Goal: Task Accomplishment & Management: Manage account settings

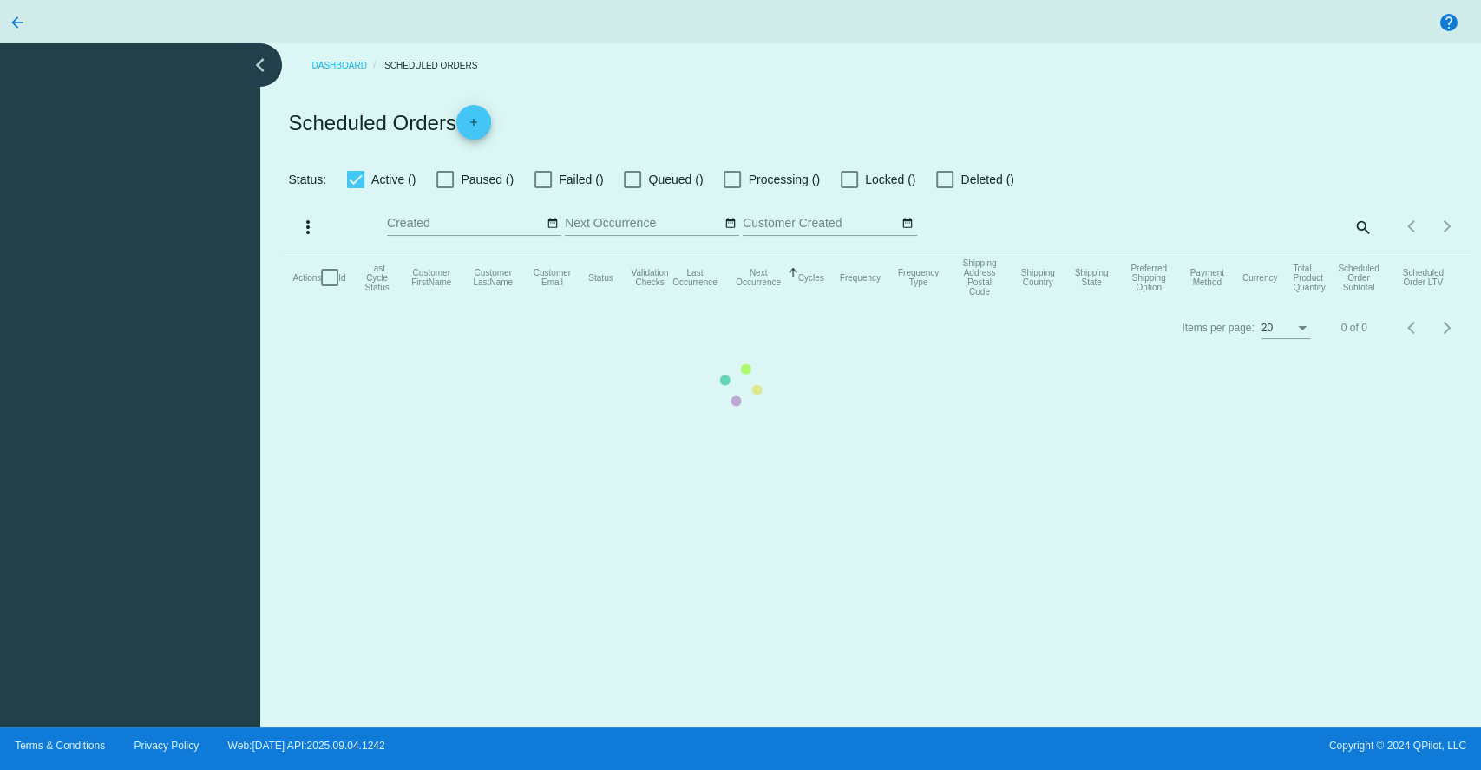
checkbox input "true"
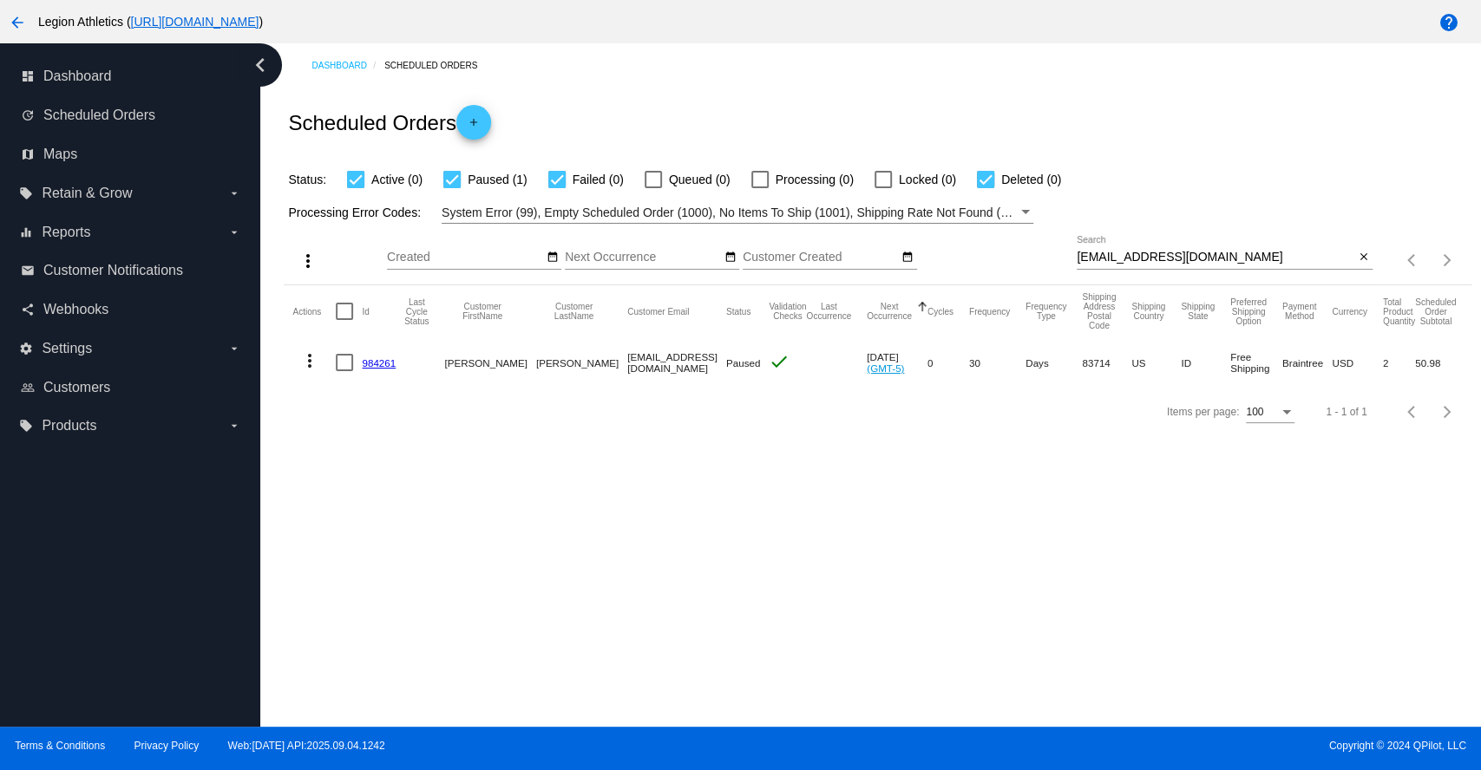
click at [1171, 255] on input "[EMAIL_ADDRESS][DOMAIN_NAME]" at bounding box center [1215, 258] width 278 height 14
click at [1171, 255] on input "greenhouseboutique18@gmail.com" at bounding box center [1215, 258] width 278 height 14
paste input "smspeer60"
type input "smspeer60@gmail.com"
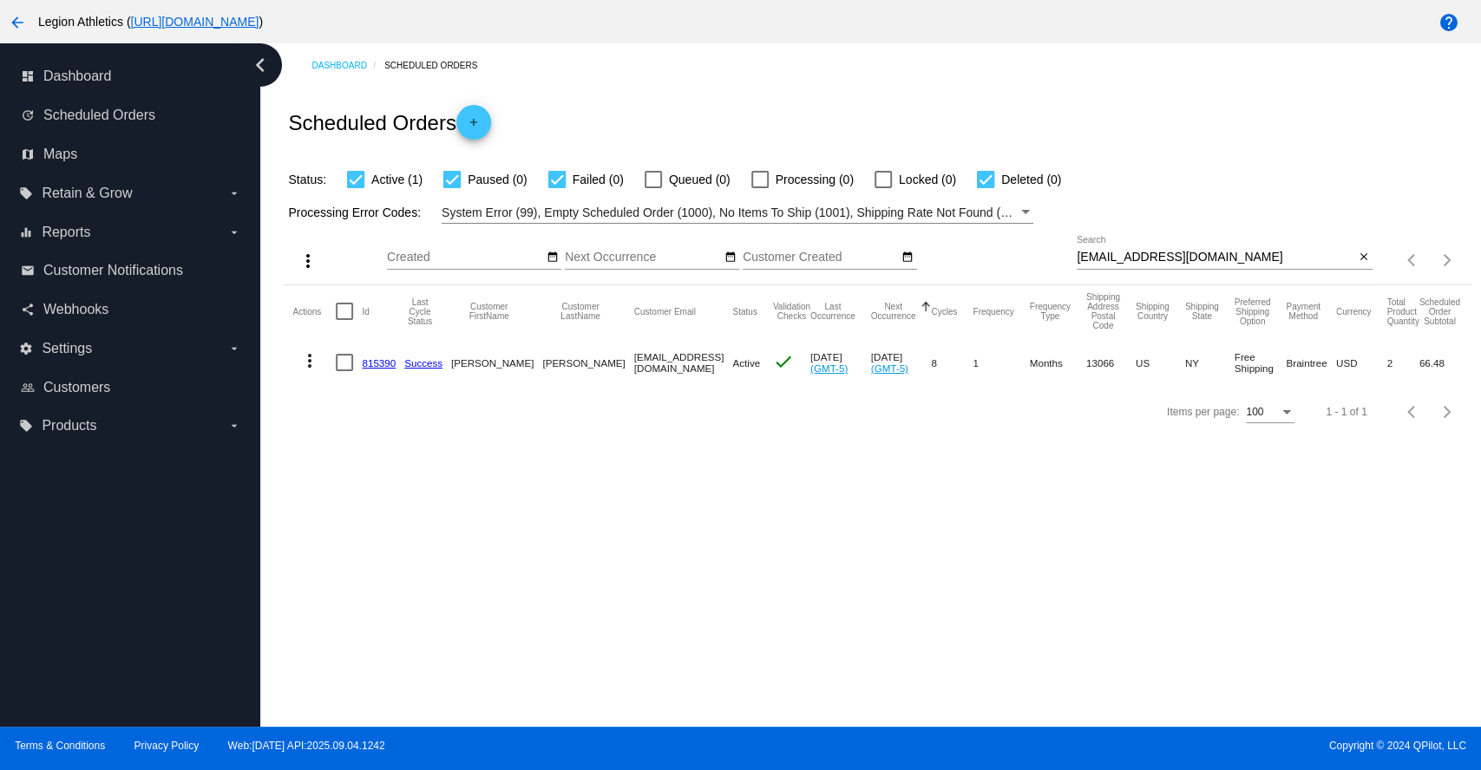
click at [372, 357] on link "815390" at bounding box center [379, 362] width 34 height 11
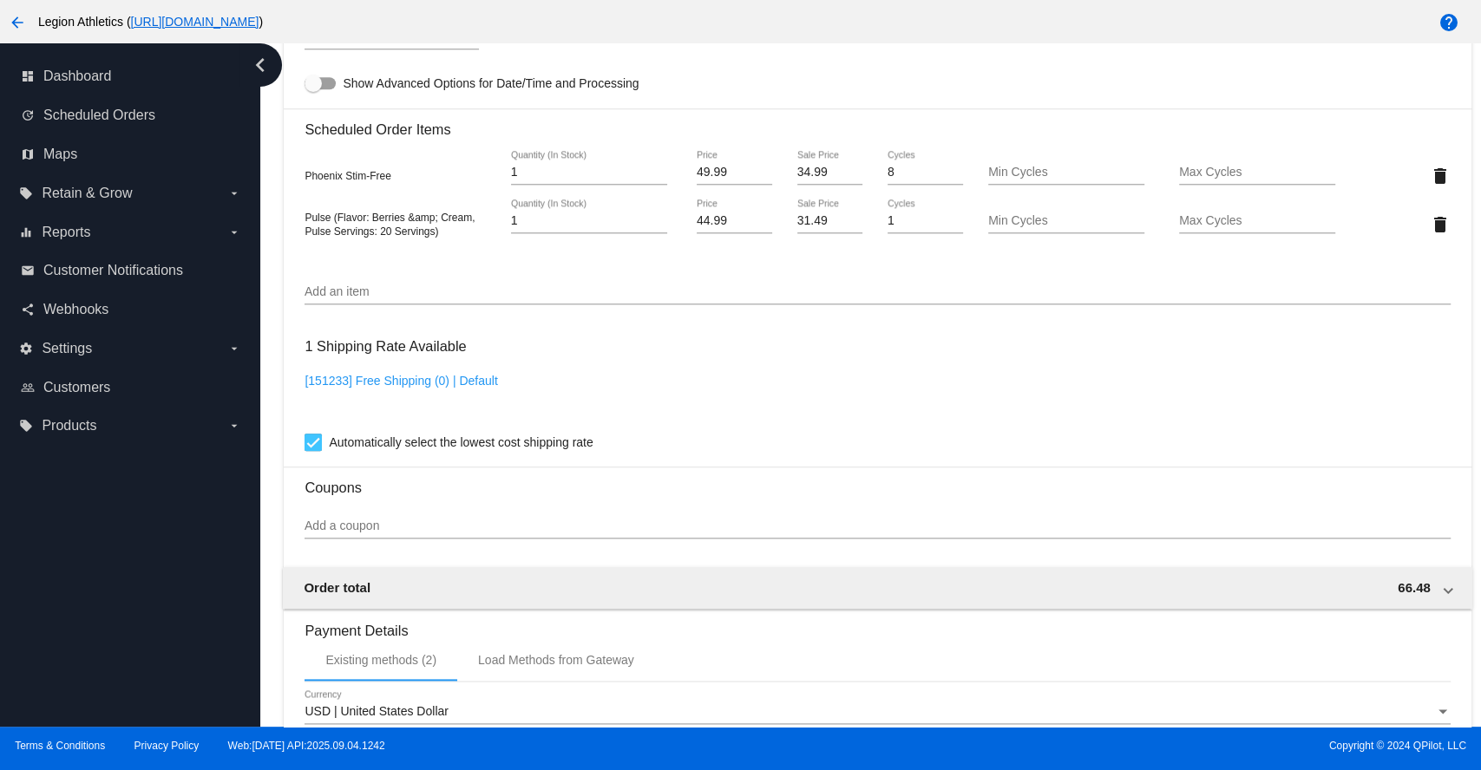
scroll to position [1156, 0]
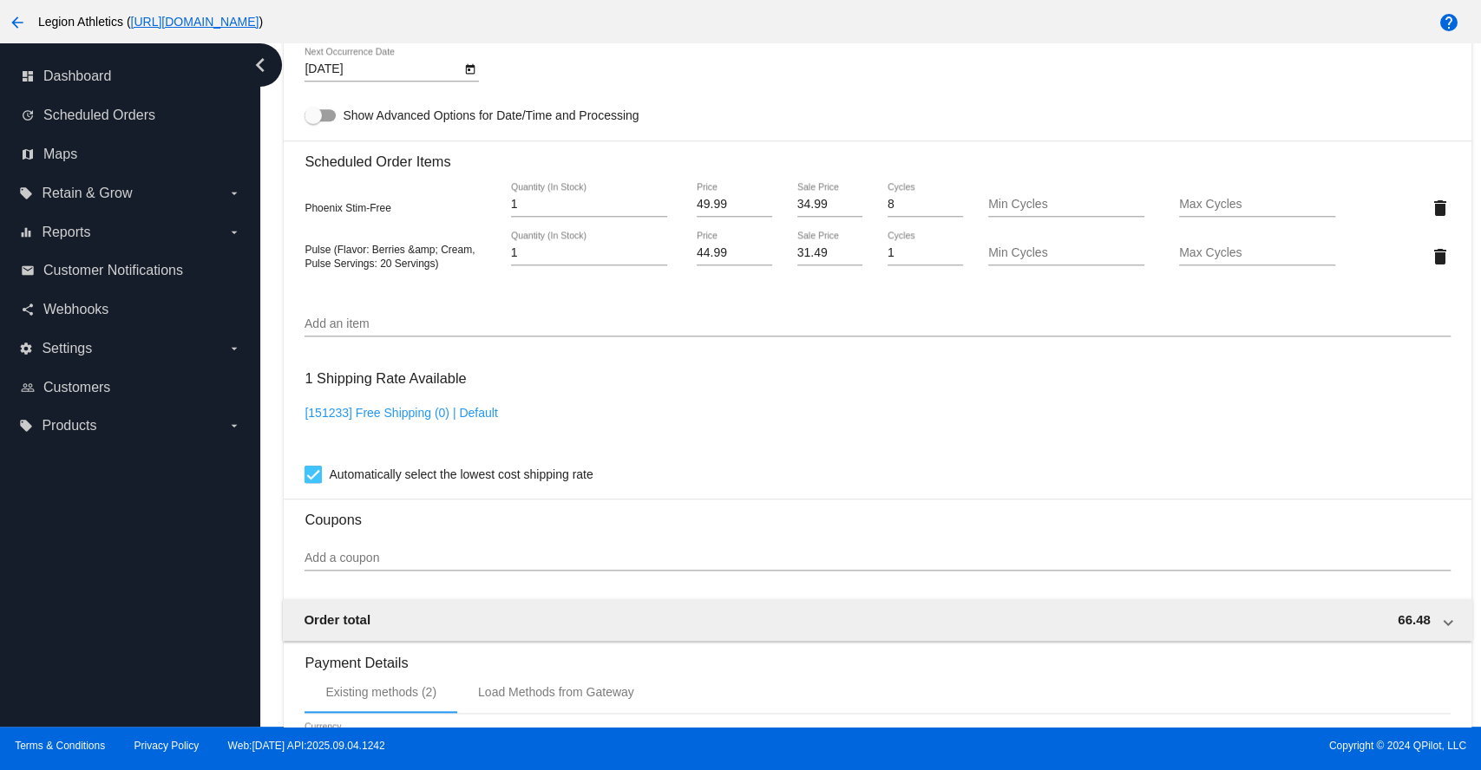
click at [344, 331] on input "Add an item" at bounding box center [876, 324] width 1145 height 14
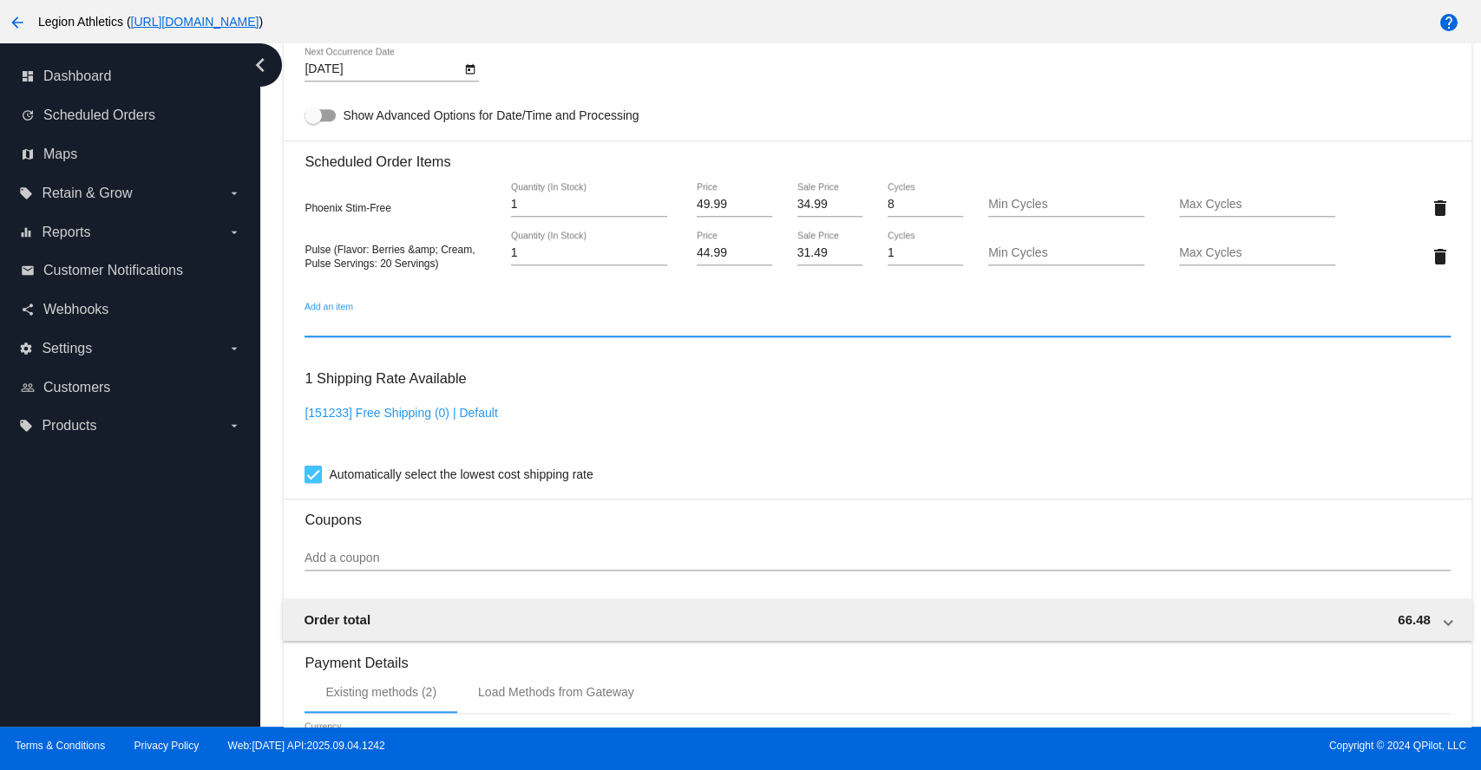
paste input "Pulse Frosted Cranberry"
drag, startPoint x: 338, startPoint y: 328, endPoint x: 501, endPoint y: 336, distance: 163.2
click at [501, 331] on input "Pulse Frosted Cranberry" at bounding box center [876, 324] width 1145 height 14
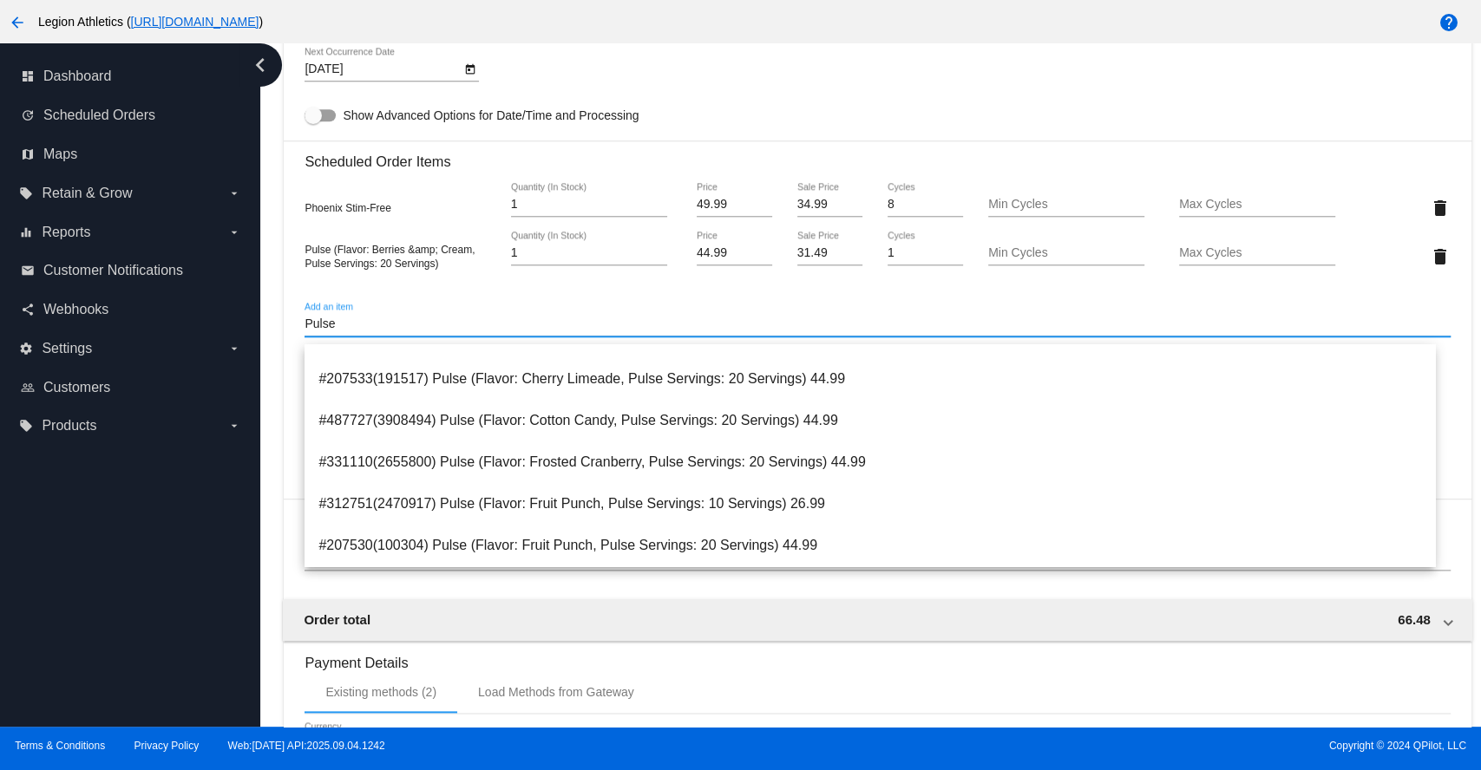
scroll to position [284, 0]
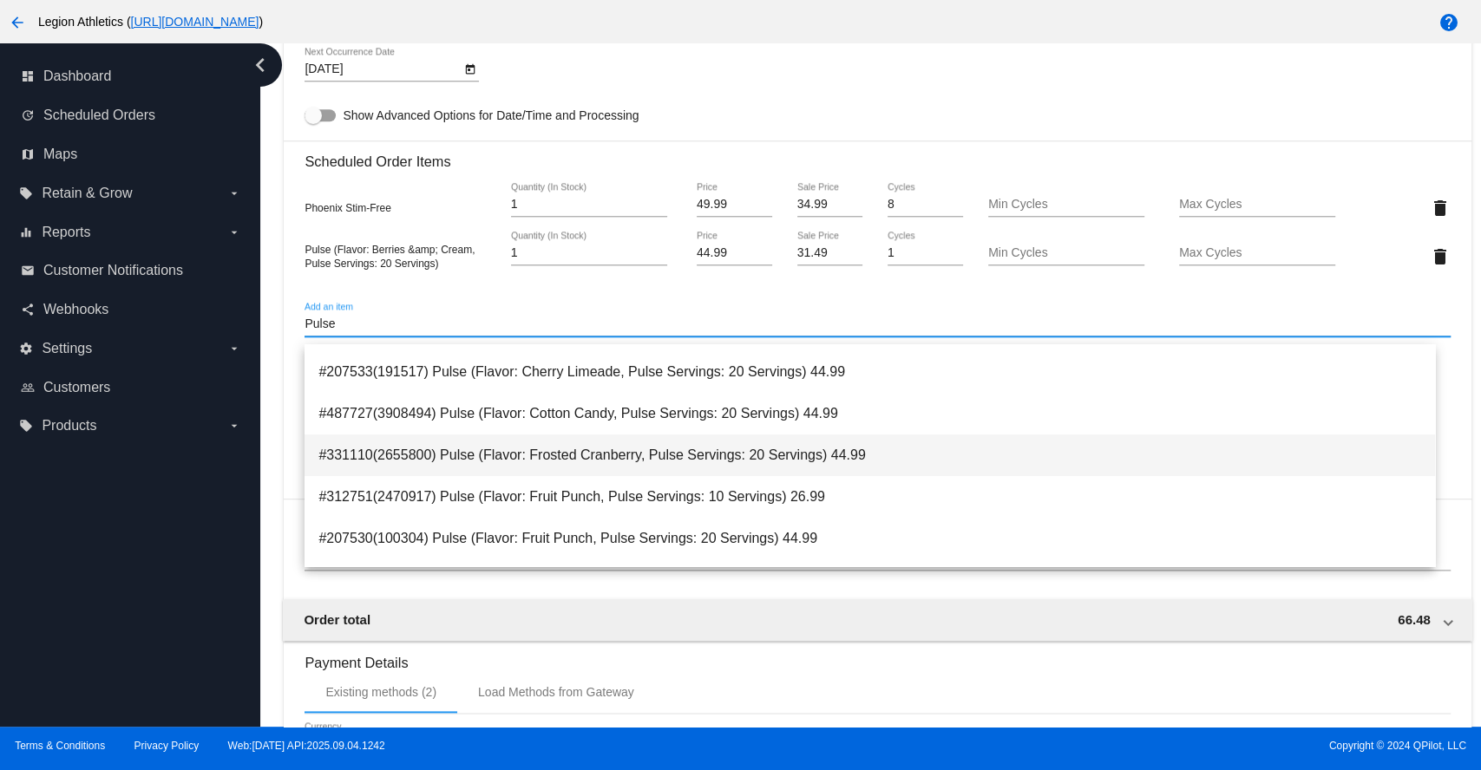
type input "Pulse"
click at [868, 449] on span "#331110(2655800) Pulse (Flavor: Frosted Cranberry, Pulse Servings: 20 Servings)…" at bounding box center [869, 456] width 1102 height 42
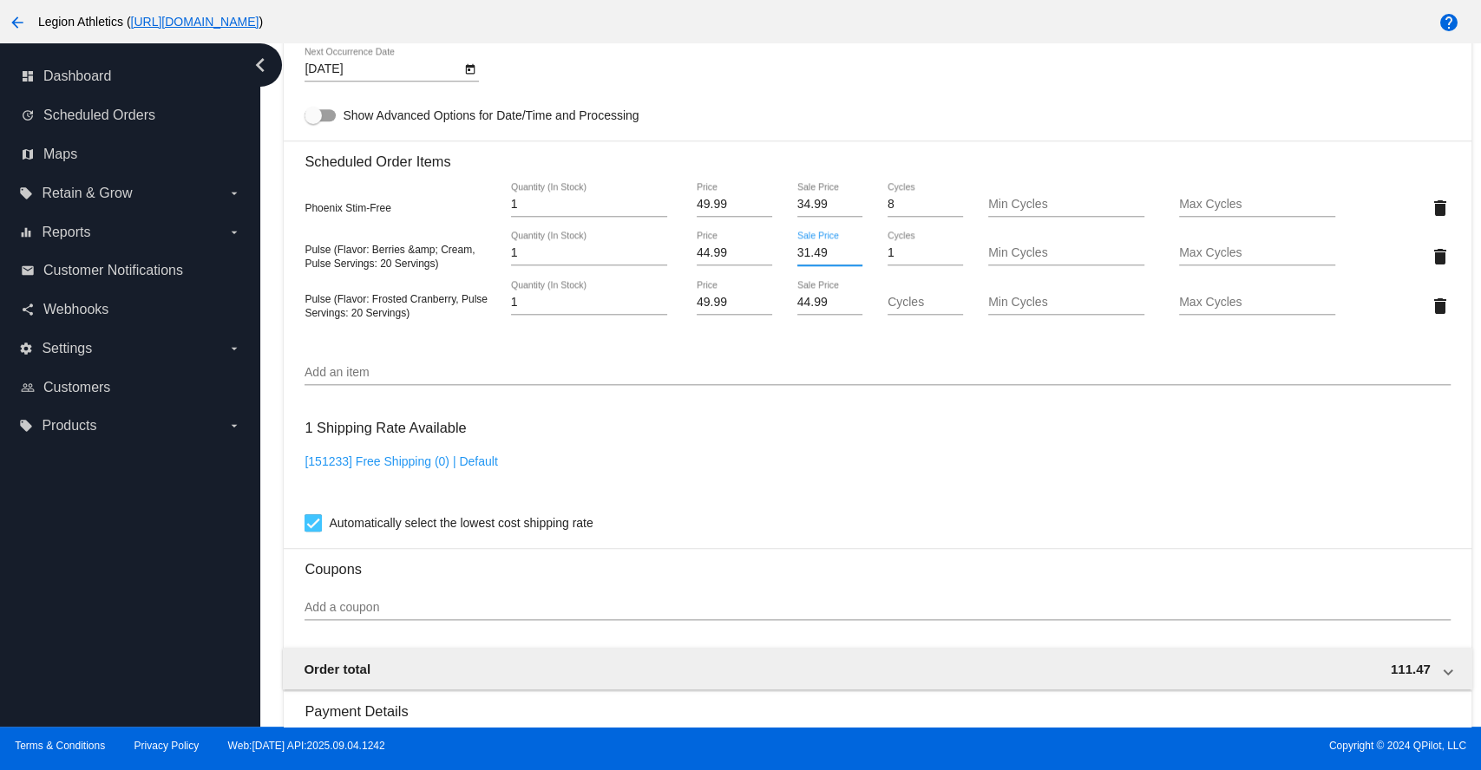
drag, startPoint x: 821, startPoint y: 259, endPoint x: 791, endPoint y: 262, distance: 30.5
click at [797, 260] on input "31.49" at bounding box center [830, 253] width 66 height 14
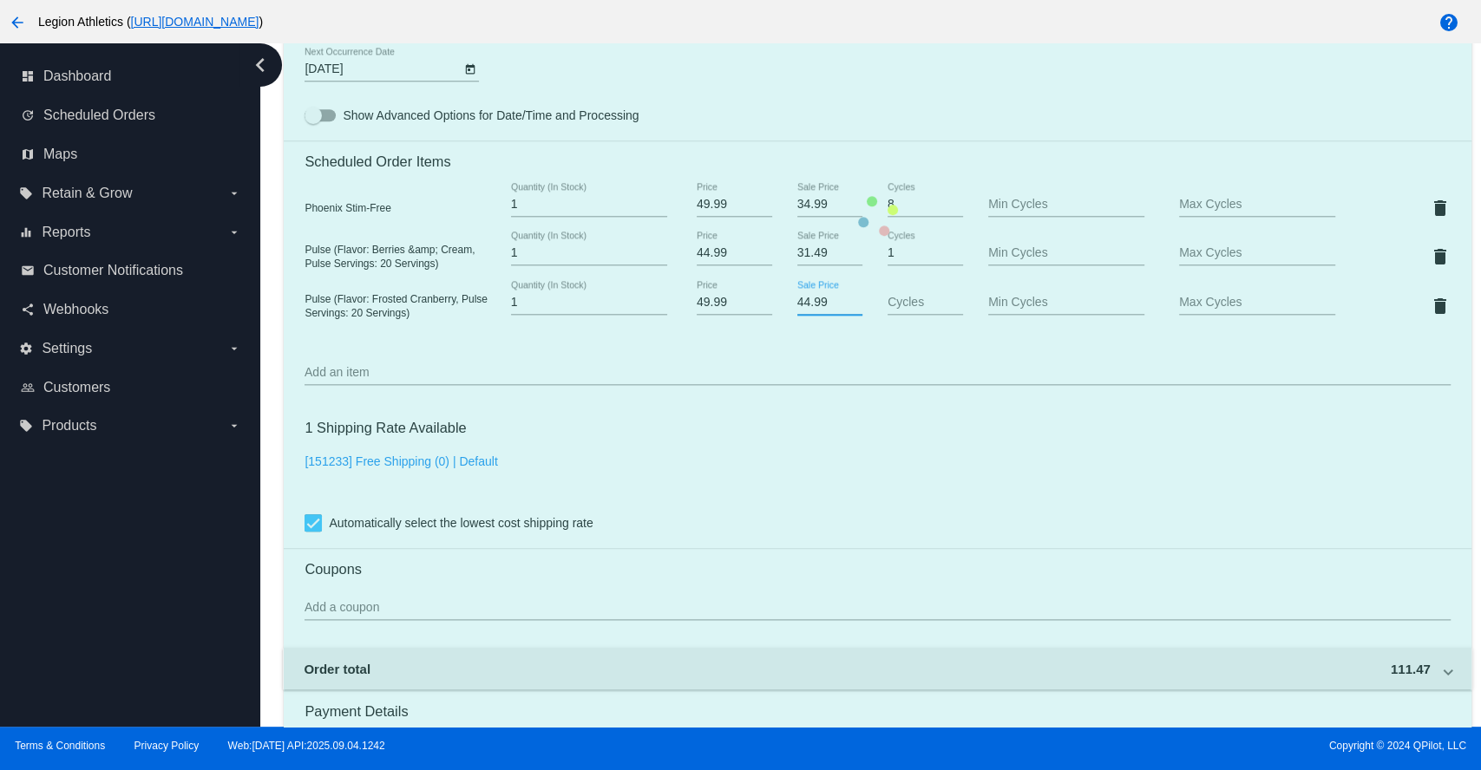
drag, startPoint x: 826, startPoint y: 310, endPoint x: 787, endPoint y: 311, distance: 39.0
click at [787, 311] on div "44.99 Sale Price" at bounding box center [828, 305] width 95 height 49
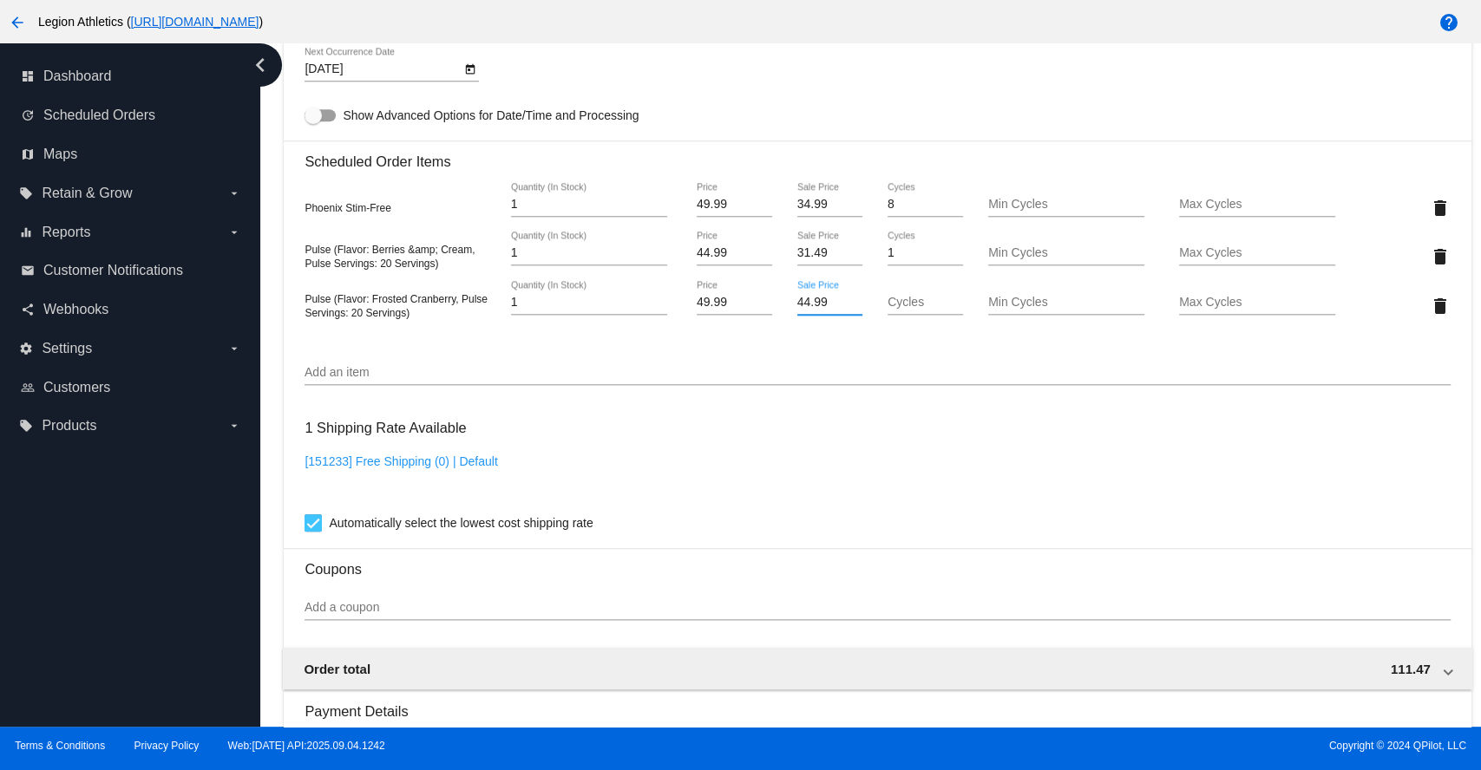
paste input "31.4"
type input "31.49"
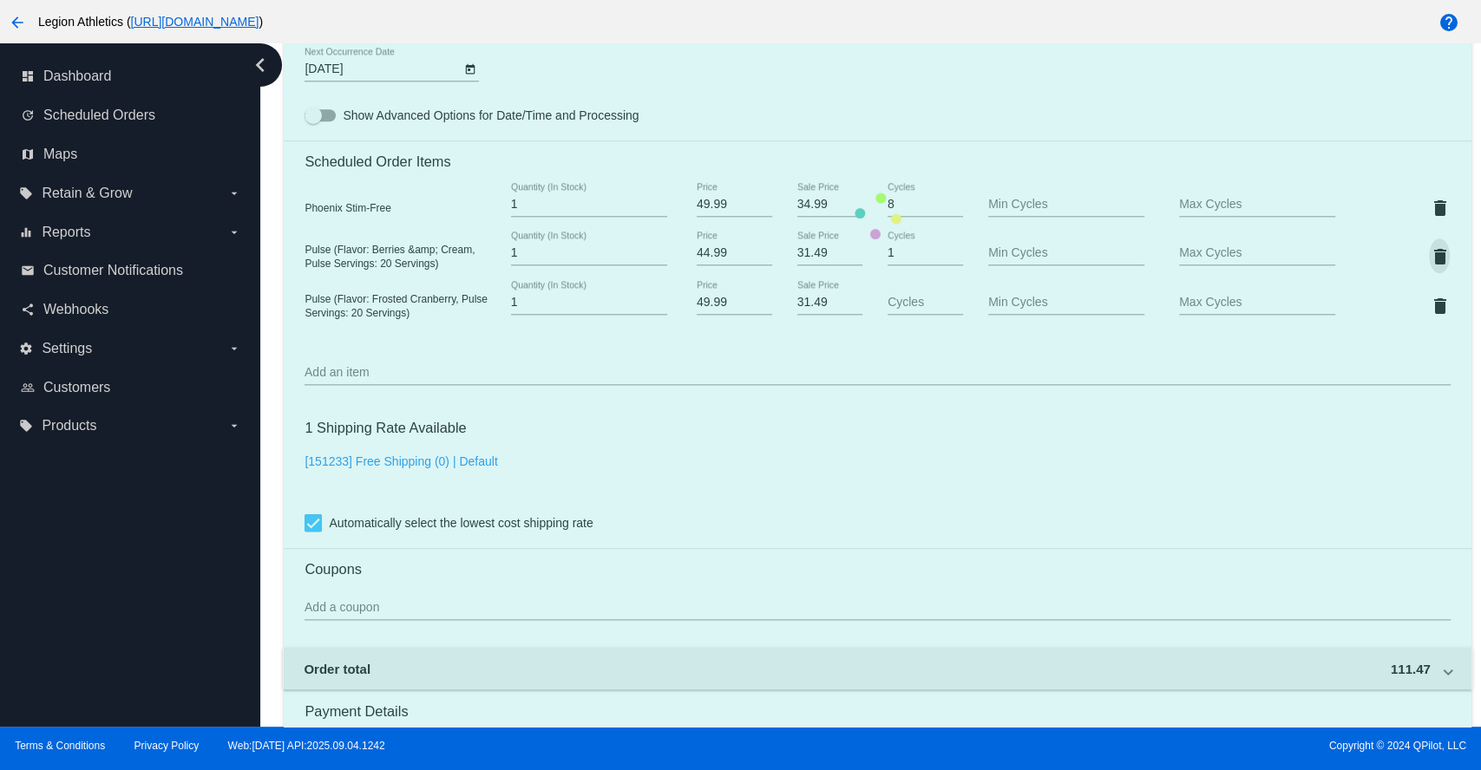
click at [1422, 265] on mat-card "Customer 5377620: [PERSON_NAME] [EMAIL_ADDRESS][DOMAIN_NAME] Customer Shipping …" at bounding box center [877, 215] width 1187 height 1833
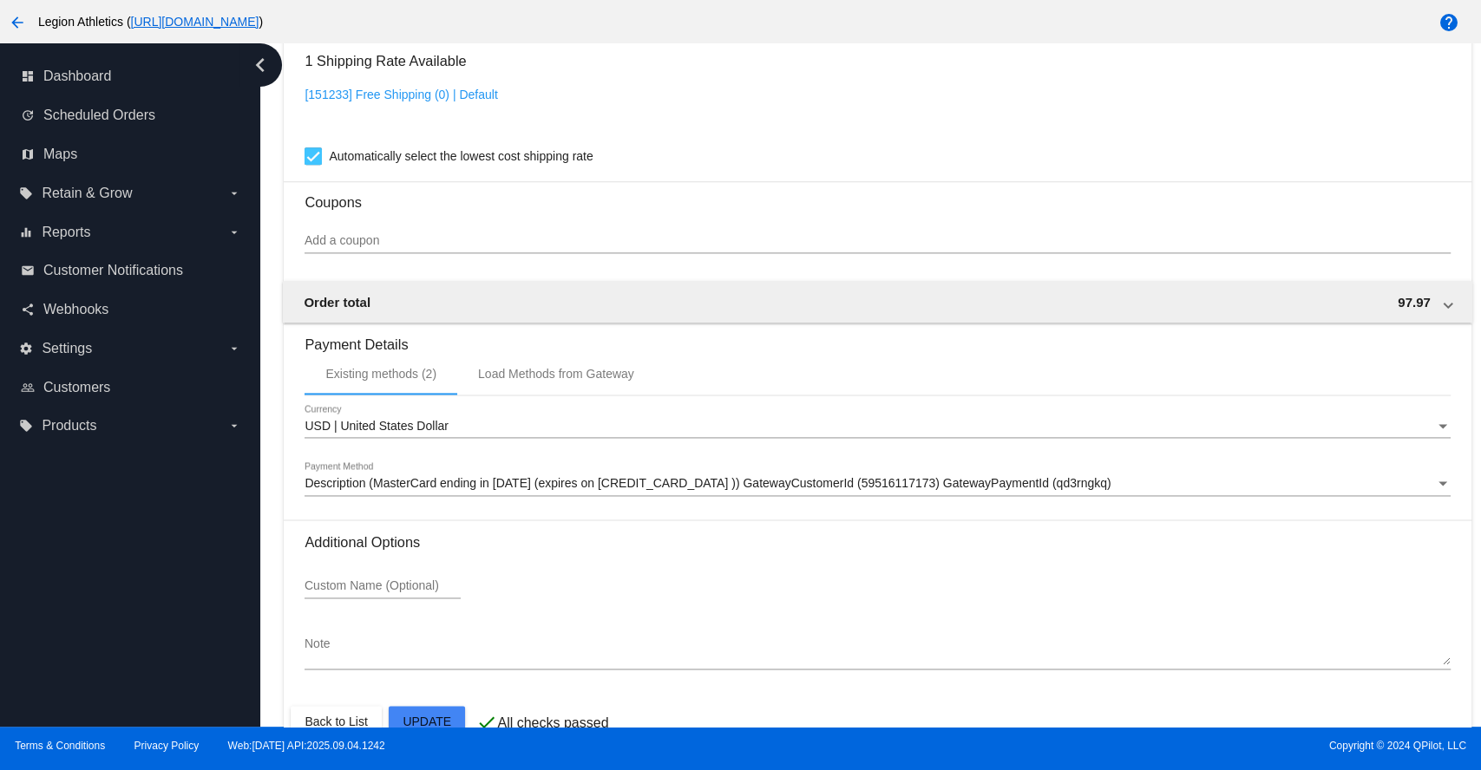
scroll to position [1573, 0]
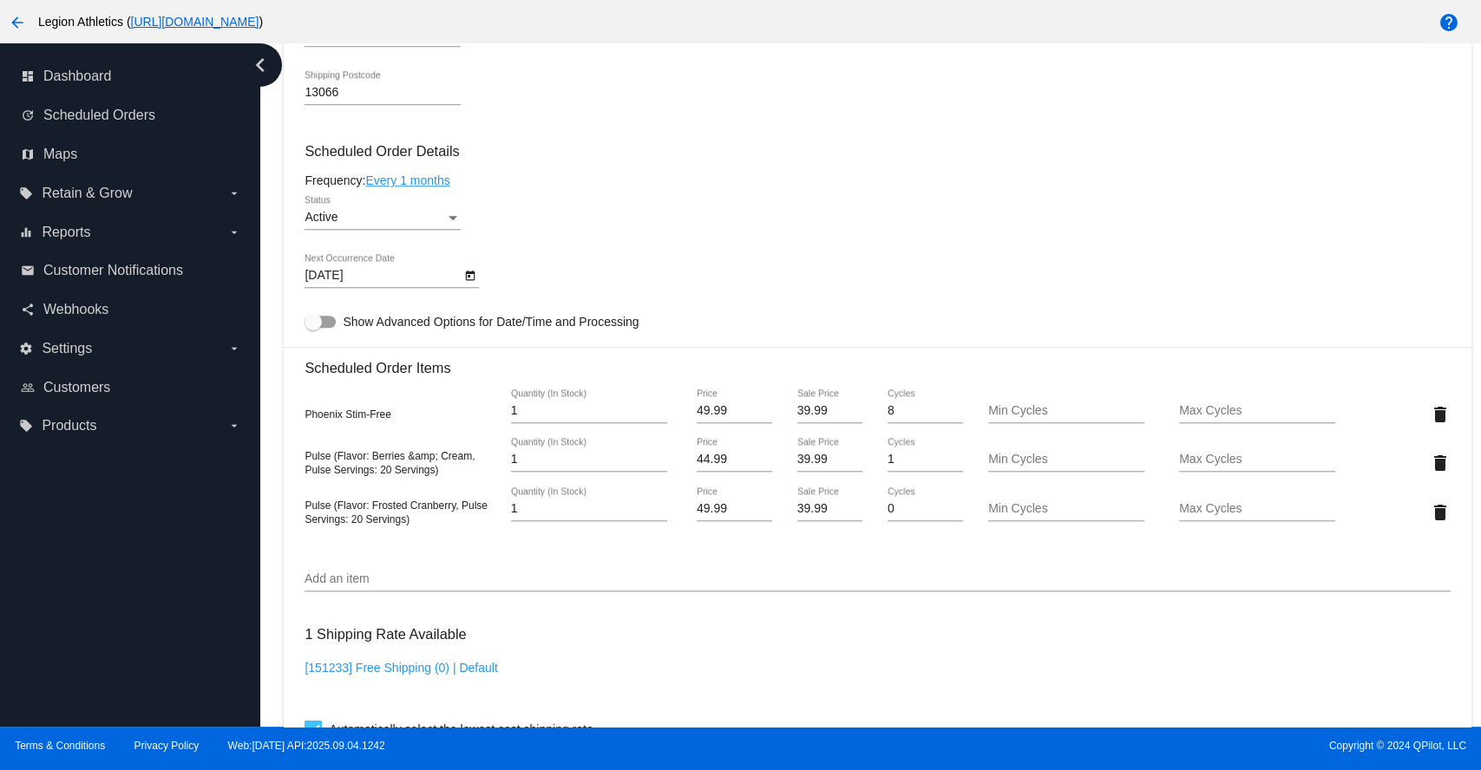
scroll to position [964, 0]
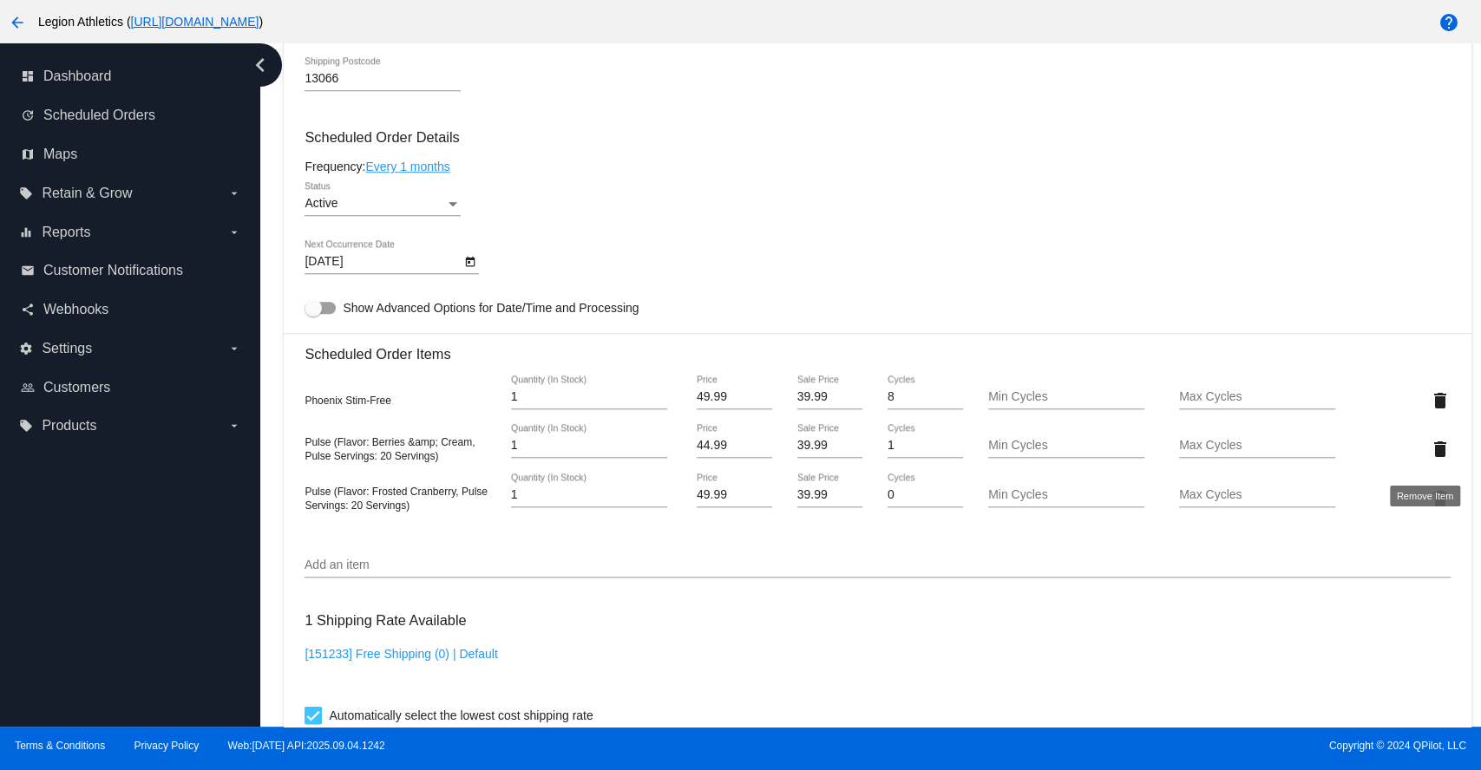
click at [1429, 459] on mat-icon "delete" at bounding box center [1439, 449] width 21 height 21
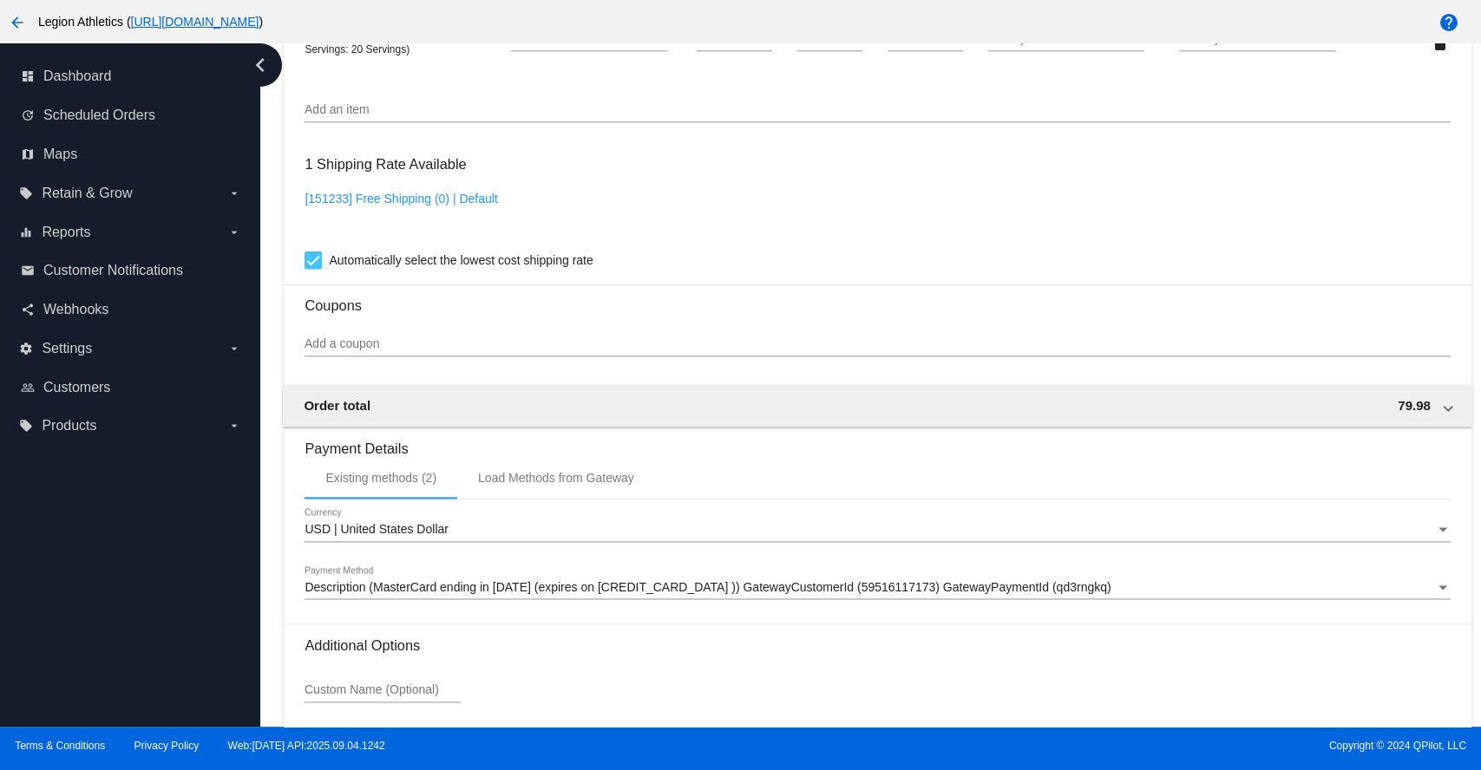
scroll to position [1524, 0]
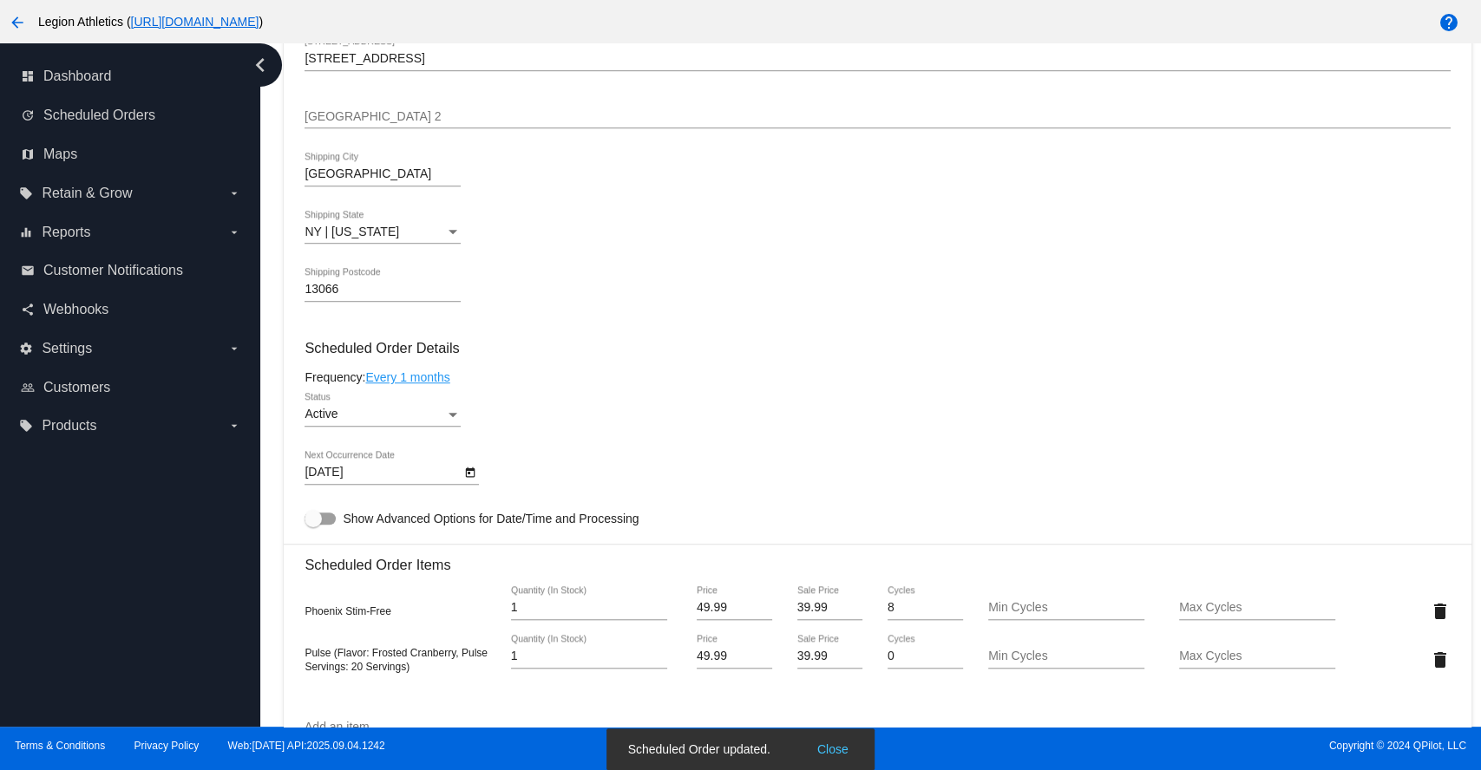
scroll to position [1138, 0]
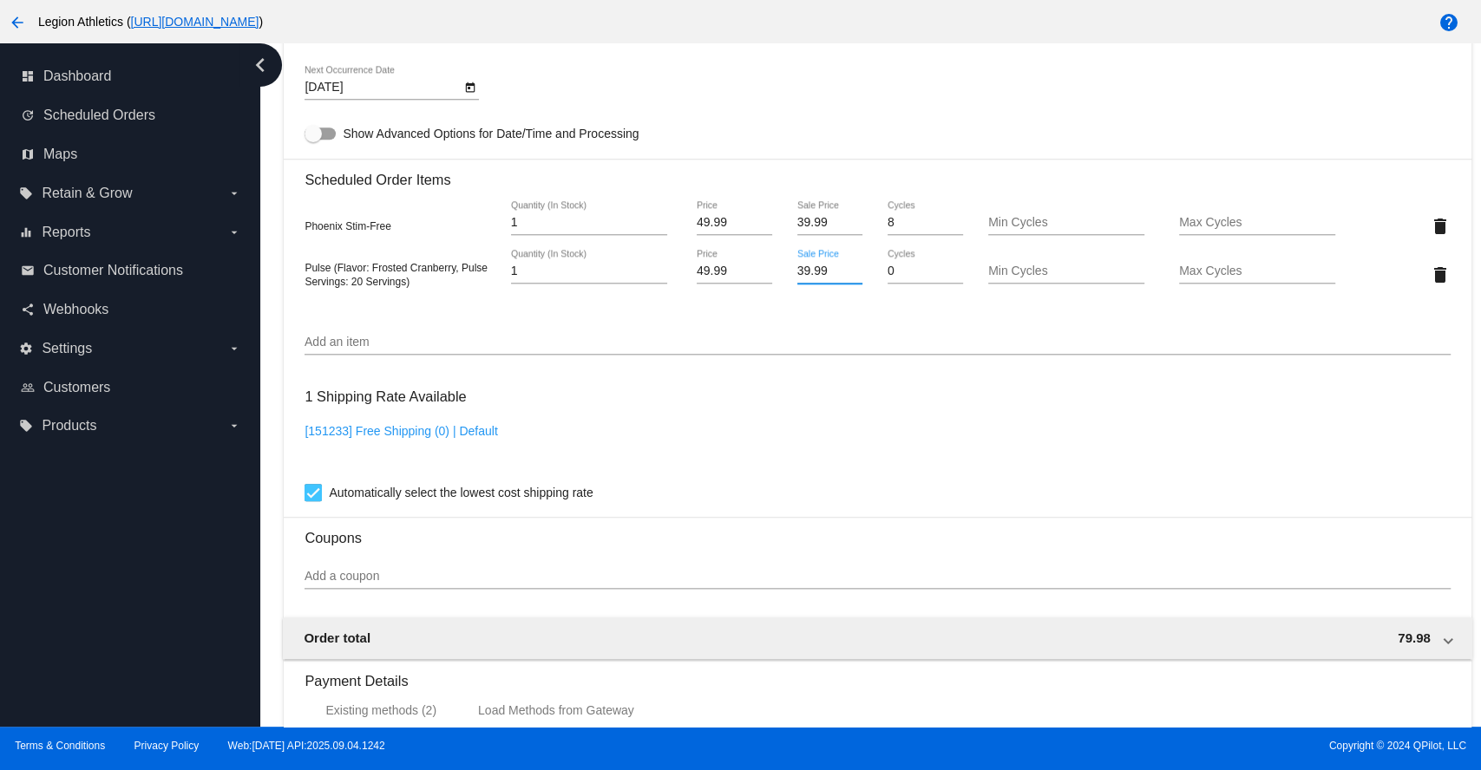
drag, startPoint x: 808, startPoint y: 274, endPoint x: 788, endPoint y: 273, distance: 20.0
click at [788, 273] on div "39.99 Sale Price" at bounding box center [828, 274] width 95 height 49
paste input "1.4"
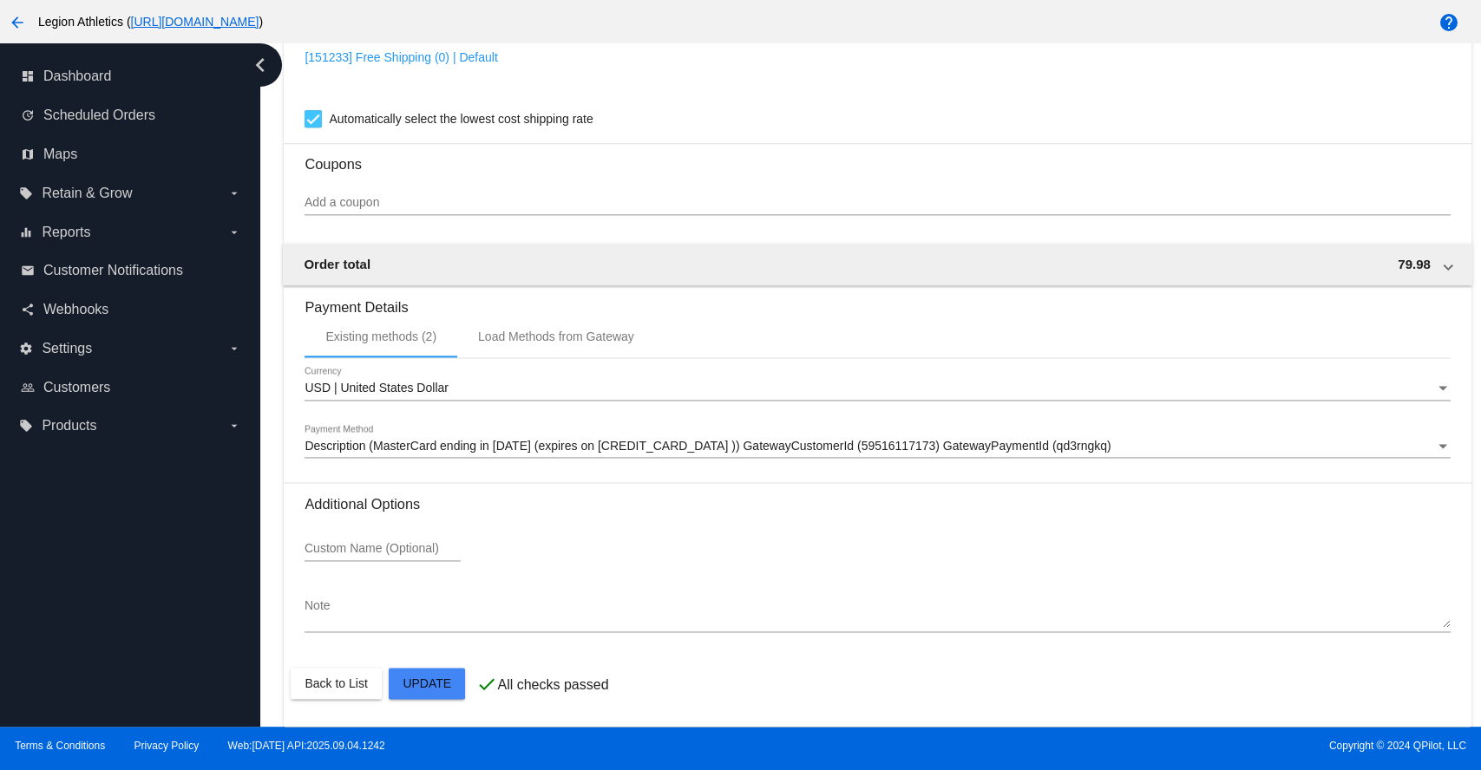
scroll to position [1524, 0]
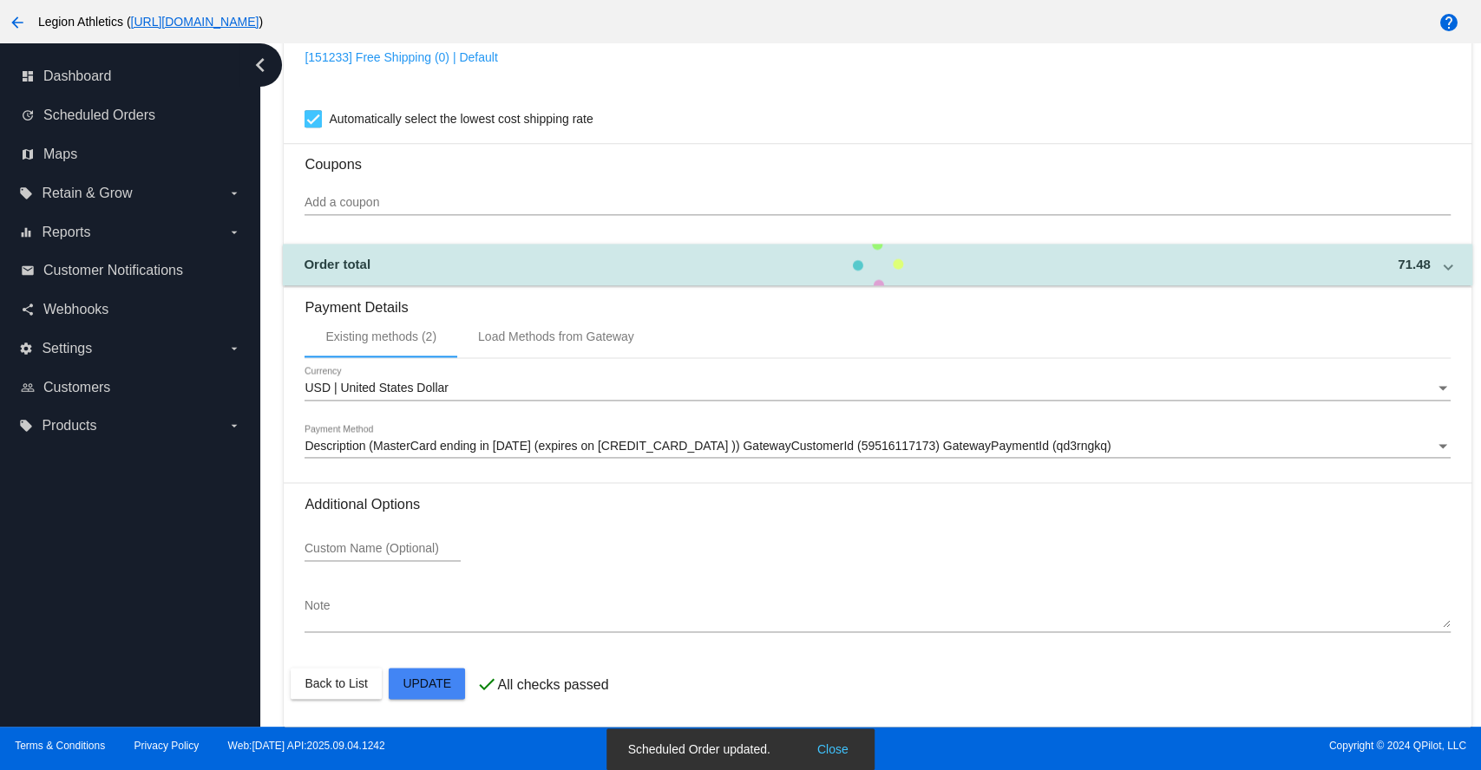
type input "31.49"
